Goal: Task Accomplishment & Management: Use online tool/utility

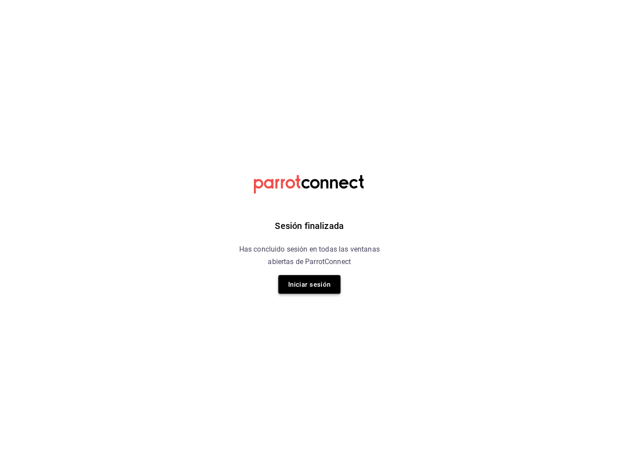
click at [297, 287] on button "Iniciar sesión" at bounding box center [310, 284] width 62 height 19
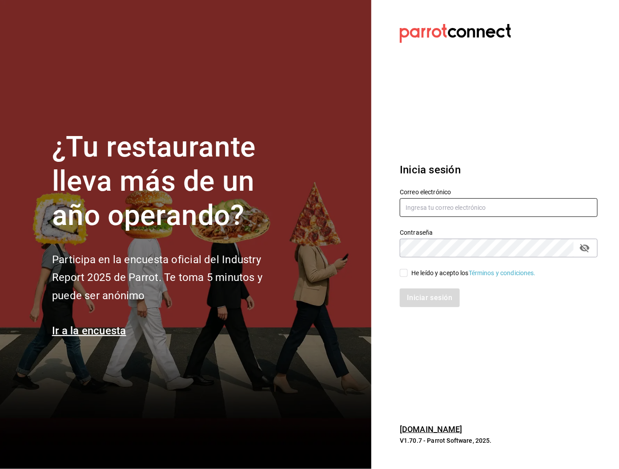
type input "martinmiretti@gmail.com"
click at [405, 276] on input "He leído y acepto los Términos y condiciones." at bounding box center [404, 273] width 8 height 8
checkbox input "true"
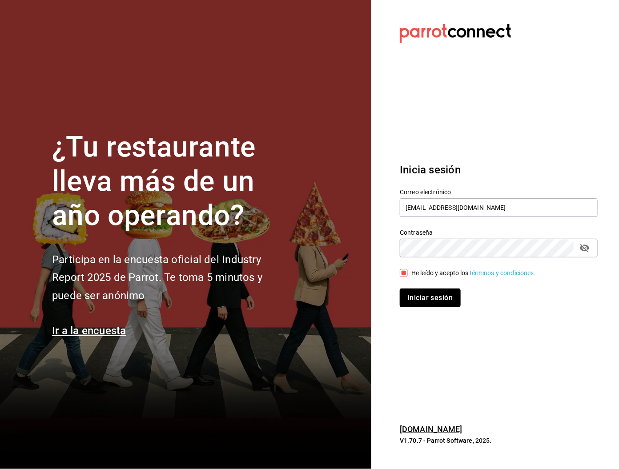
click at [419, 295] on button "Iniciar sesión" at bounding box center [430, 298] width 61 height 19
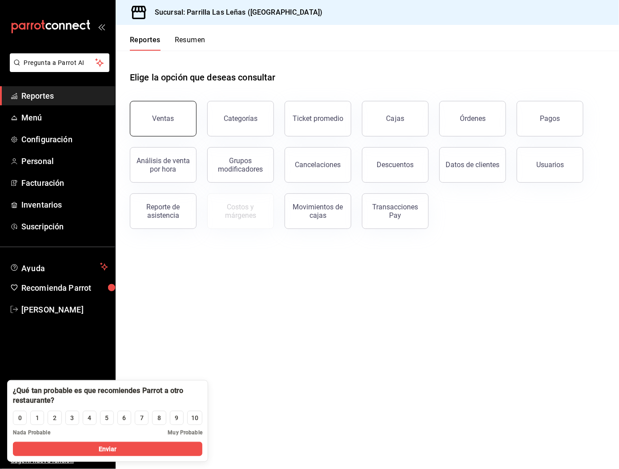
click at [187, 113] on button "Ventas" at bounding box center [163, 119] width 67 height 36
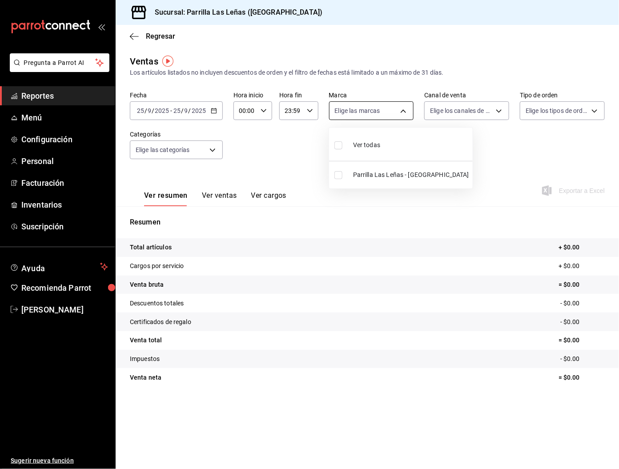
click at [350, 112] on body "Pregunta a Parrot AI Reportes Menú Configuración Personal Facturación Inventari…" at bounding box center [309, 234] width 619 height 469
click at [350, 112] on div at bounding box center [309, 234] width 619 height 469
click at [188, 150] on body "Pregunta a Parrot AI Reportes Menú Configuración Personal Facturación Inventari…" at bounding box center [309, 234] width 619 height 469
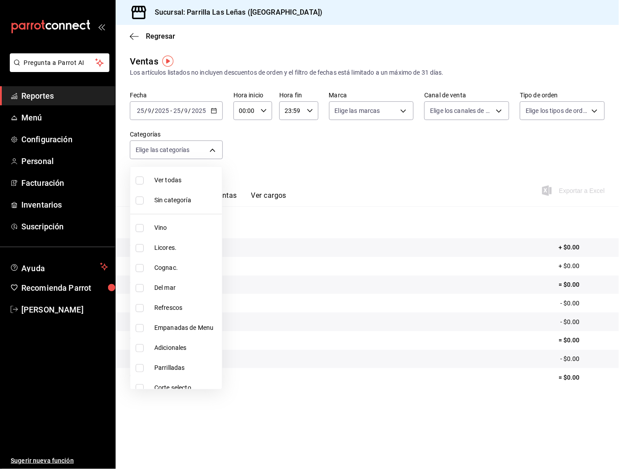
click at [154, 228] on span "Vino" at bounding box center [186, 227] width 64 height 9
type input "51325ac9-5f46-4a64-a544-9de9a0a01f07"
checkbox input "true"
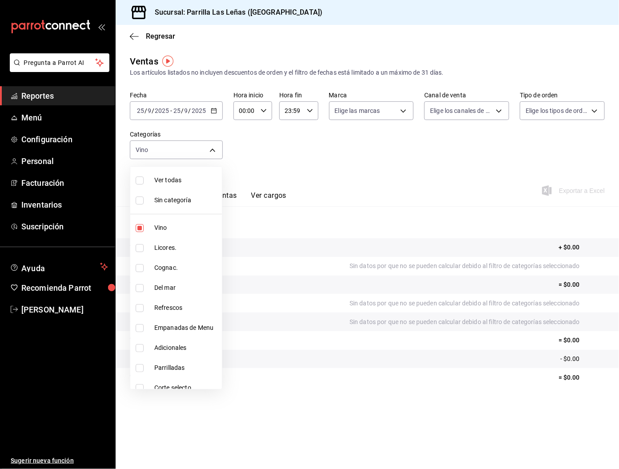
click at [362, 170] on div at bounding box center [309, 234] width 619 height 469
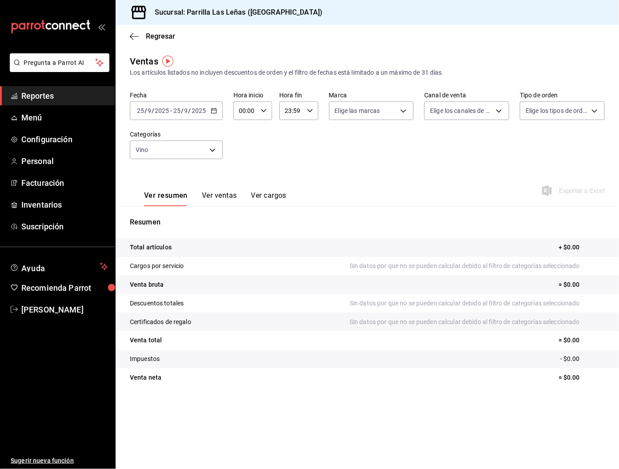
click at [220, 191] on button "Ver ventas" at bounding box center [219, 198] width 35 height 15
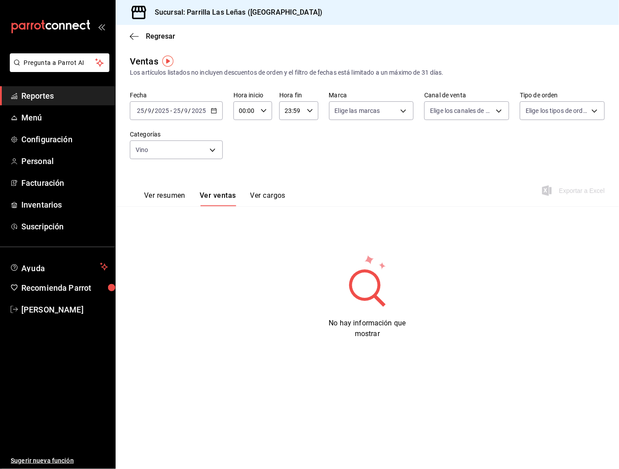
click at [215, 117] on div "[DATE] [DATE] - [DATE] [DATE]" at bounding box center [176, 110] width 93 height 19
click at [176, 196] on span "Mes actual" at bounding box center [172, 197] width 69 height 9
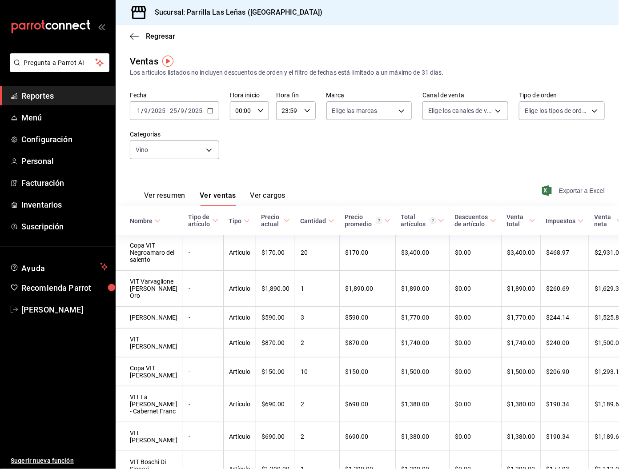
click at [573, 187] on span "Exportar a Excel" at bounding box center [574, 191] width 61 height 11
